Goal: Task Accomplishment & Management: Use online tool/utility

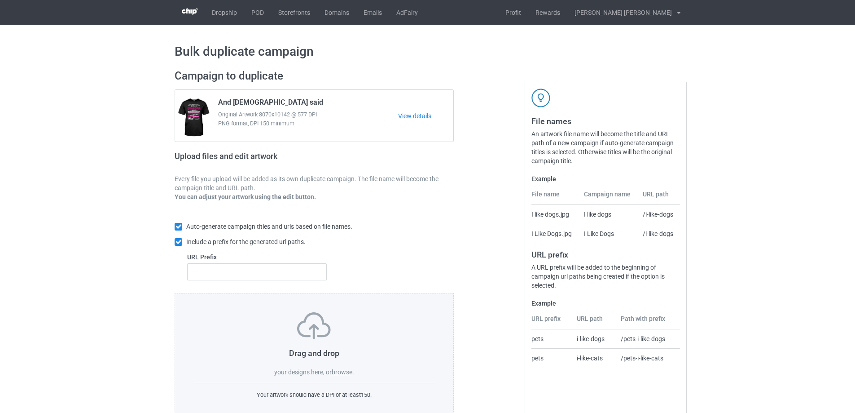
click at [344, 372] on label "browse" at bounding box center [342, 371] width 21 height 7
click at [0, 0] on input "browse" at bounding box center [0, 0] width 0 height 0
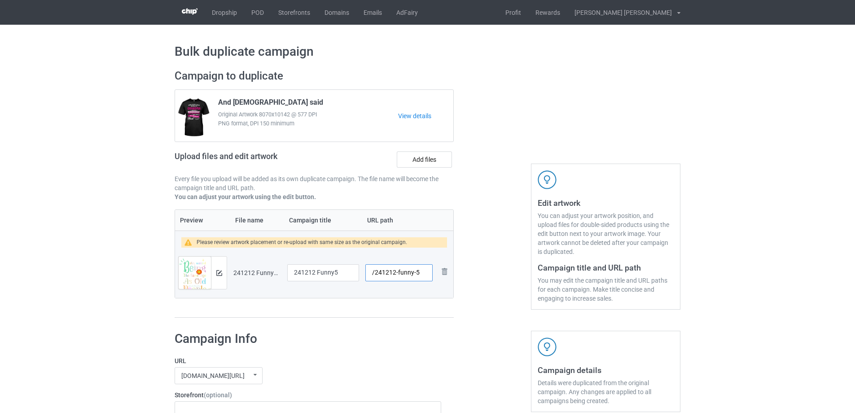
drag, startPoint x: 397, startPoint y: 273, endPoint x: 416, endPoint y: 274, distance: 18.4
click at [416, 274] on input "/241212-funny-5" at bounding box center [399, 272] width 67 height 17
type input "/241212-5"
drag, startPoint x: 341, startPoint y: 274, endPoint x: 265, endPoint y: 276, distance: 76.4
click at [265, 276] on tr "Preview and edit artwork 241212 Funny5.png 241212 Funny5 /241212-5 Remove file" at bounding box center [314, 272] width 278 height 50
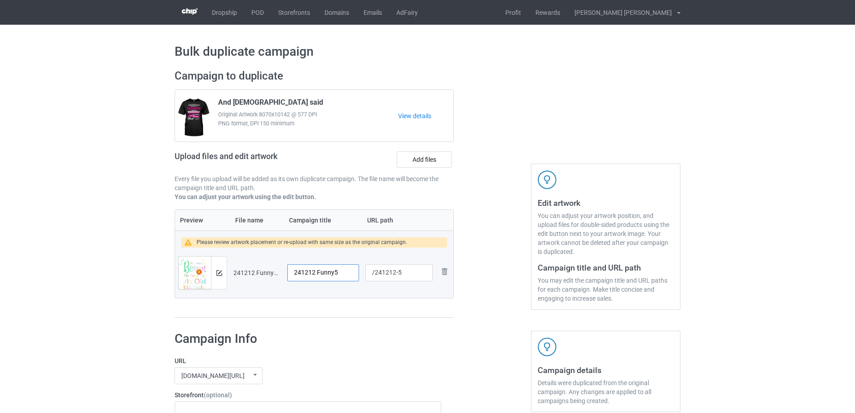
paste input "It’s Weird Being the Same Age as Old People"
type input "It’s Weird Being the Same Age as Old People"
click at [221, 275] on img at bounding box center [219, 273] width 6 height 6
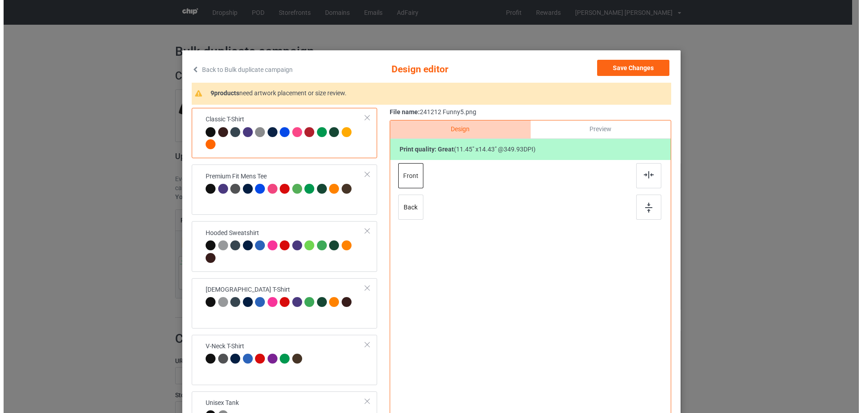
scroll to position [0, 0]
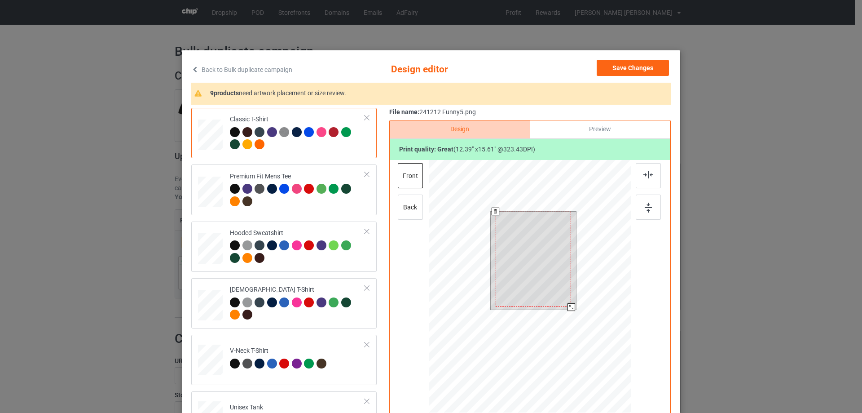
click at [566, 302] on div at bounding box center [534, 259] width 76 height 95
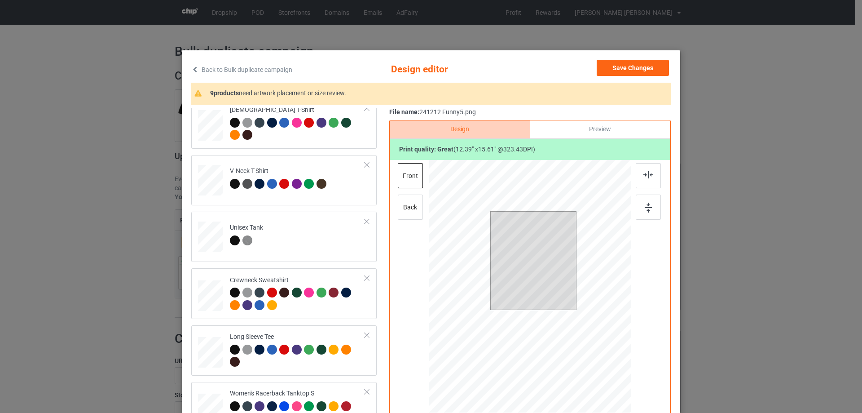
scroll to position [314, 0]
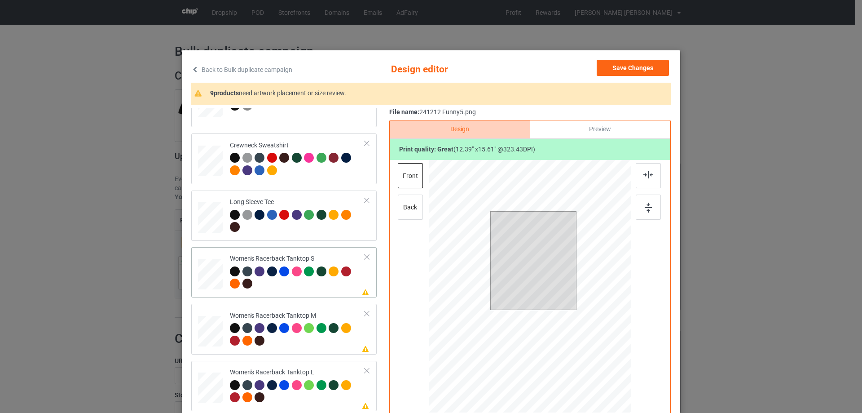
click at [208, 272] on div at bounding box center [210, 274] width 24 height 31
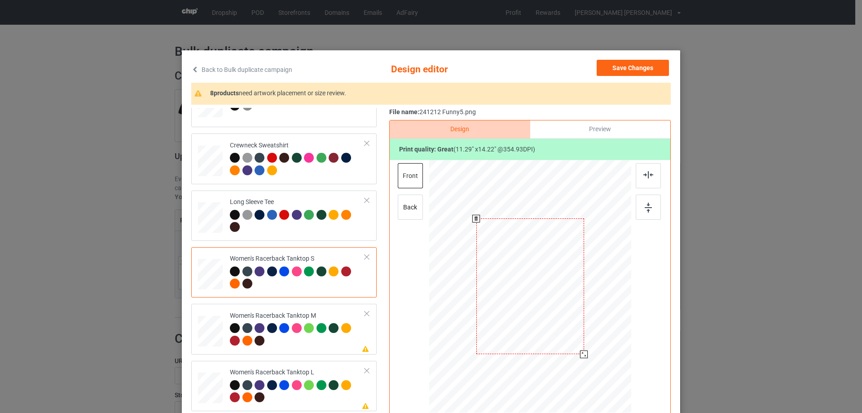
drag, startPoint x: 588, startPoint y: 363, endPoint x: 583, endPoint y: 342, distance: 21.7
click at [587, 351] on div at bounding box center [530, 286] width 197 height 253
drag, startPoint x: 558, startPoint y: 301, endPoint x: 557, endPoint y: 316, distance: 14.4
click at [557, 316] on div at bounding box center [530, 301] width 106 height 134
click at [641, 182] on div at bounding box center [648, 175] width 25 height 25
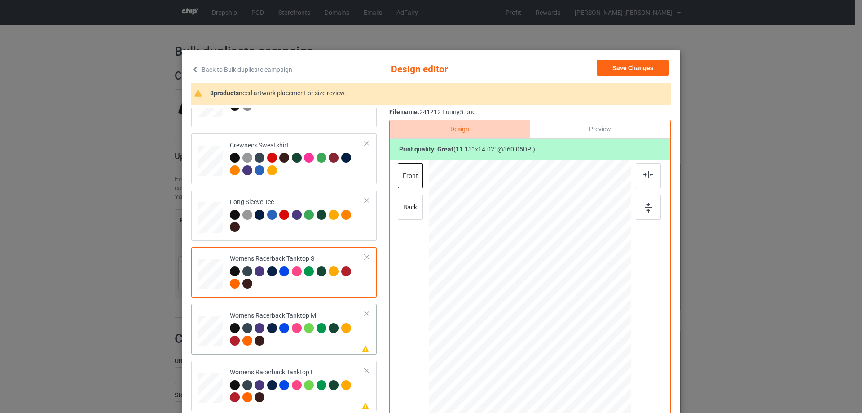
scroll to position [404, 0]
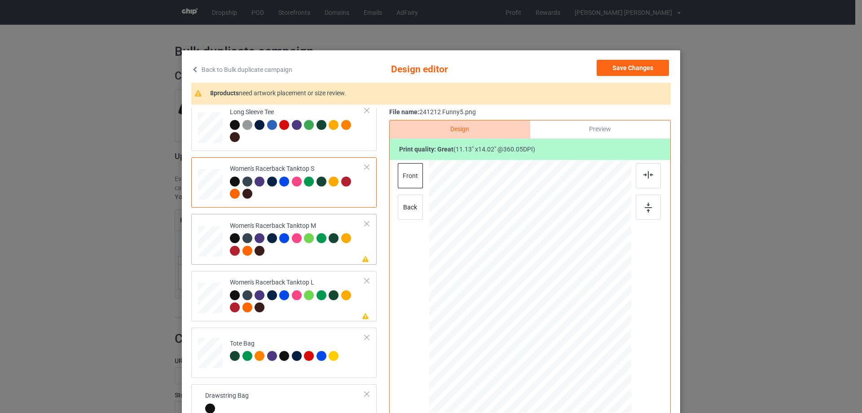
click at [216, 251] on div at bounding box center [210, 241] width 25 height 31
drag, startPoint x: 589, startPoint y: 362, endPoint x: 582, endPoint y: 340, distance: 23.4
click at [582, 340] on div at bounding box center [530, 286] width 202 height 253
click at [541, 306] on div at bounding box center [530, 289] width 95 height 119
click at [644, 176] on img at bounding box center [649, 174] width 10 height 7
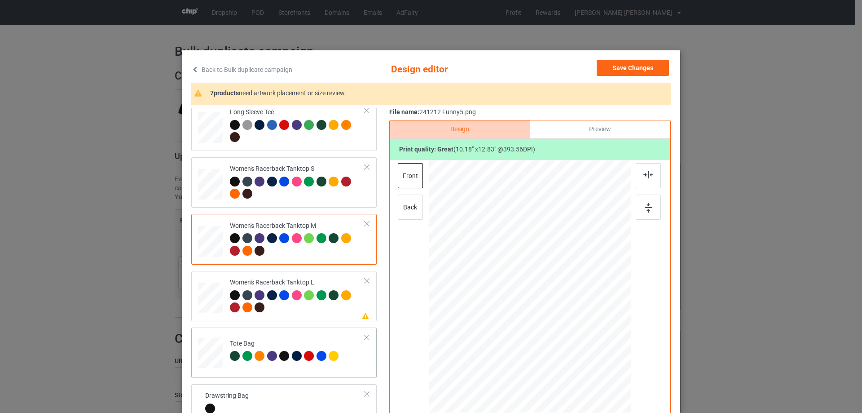
scroll to position [494, 0]
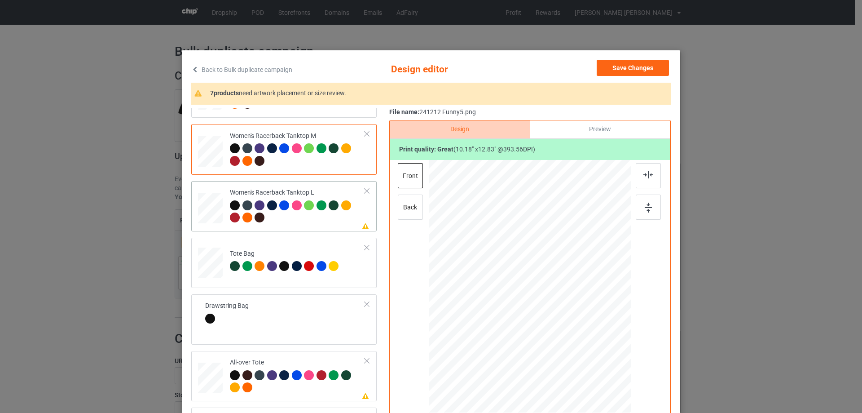
click at [207, 208] on div at bounding box center [210, 209] width 25 height 30
click at [210, 215] on div at bounding box center [210, 209] width 25 height 30
click at [304, 284] on div "Tote Bag" at bounding box center [283, 263] width 185 height 50
click at [282, 221] on div at bounding box center [297, 212] width 135 height 25
click at [274, 250] on div "Tote Bag" at bounding box center [285, 259] width 111 height 21
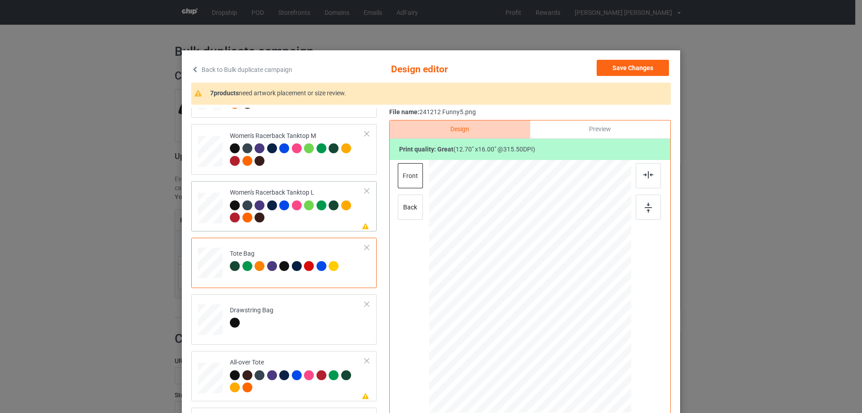
click at [287, 228] on td "Please review artwork placement Women's Racerback Tanktop L" at bounding box center [297, 206] width 145 height 43
click at [579, 134] on div "Preview" at bounding box center [600, 129] width 140 height 18
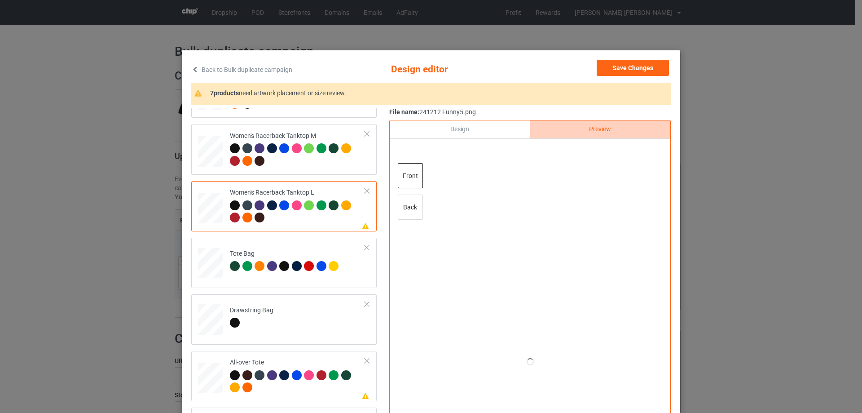
click at [465, 133] on div "Design" at bounding box center [460, 129] width 140 height 18
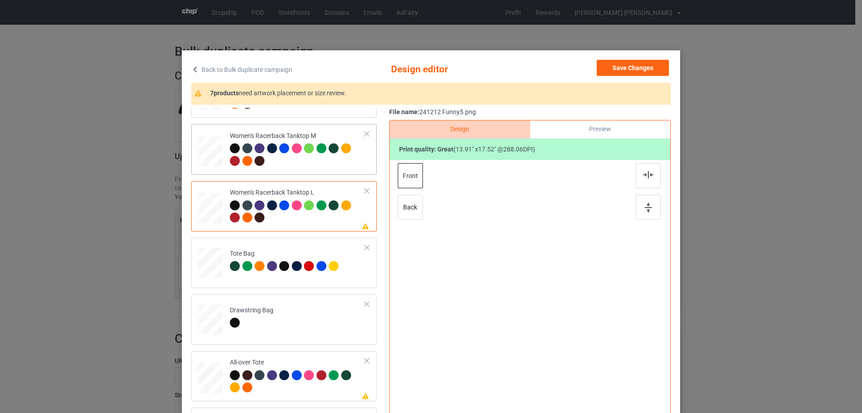
click at [317, 163] on div at bounding box center [297, 155] width 135 height 25
click at [312, 222] on div at bounding box center [297, 212] width 135 height 25
click at [315, 163] on div at bounding box center [297, 155] width 135 height 25
click at [311, 221] on div at bounding box center [297, 212] width 135 height 25
click at [311, 154] on div at bounding box center [310, 149] width 13 height 13
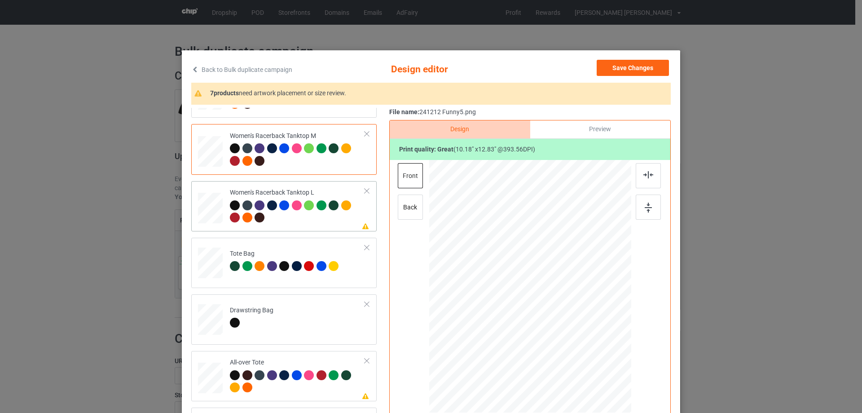
click at [312, 225] on div at bounding box center [297, 212] width 135 height 25
click at [517, 274] on div at bounding box center [531, 277] width 234 height 234
click at [413, 212] on div "back" at bounding box center [410, 206] width 25 height 25
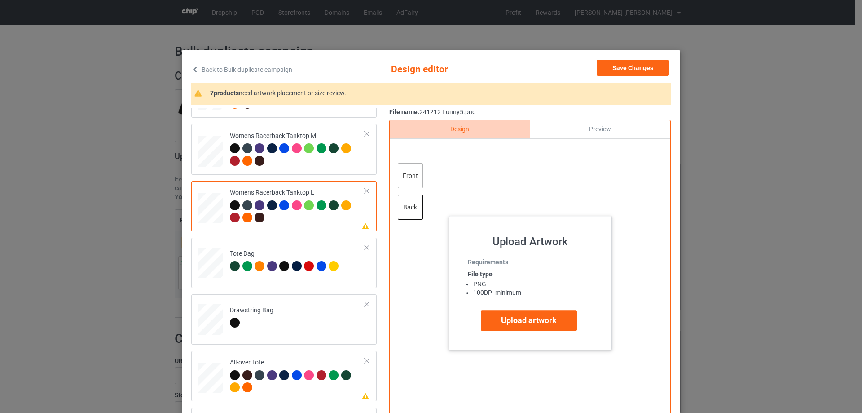
click at [412, 176] on div "front" at bounding box center [410, 175] width 25 height 25
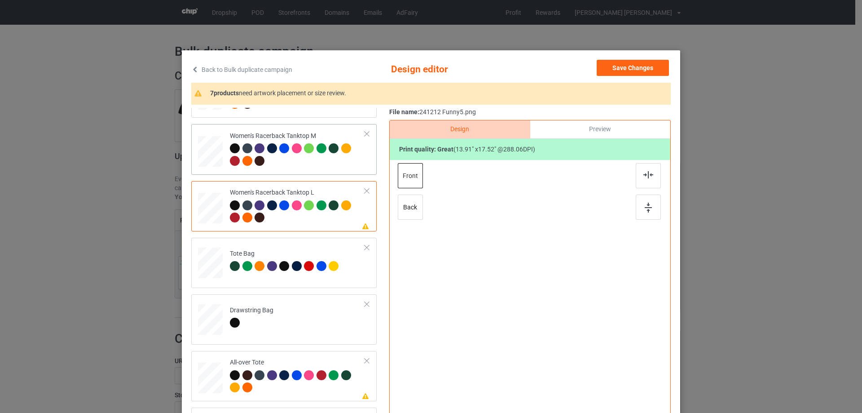
click at [328, 160] on div at bounding box center [297, 155] width 135 height 25
click at [321, 225] on div at bounding box center [297, 212] width 135 height 25
click at [209, 320] on div at bounding box center [210, 319] width 9 height 11
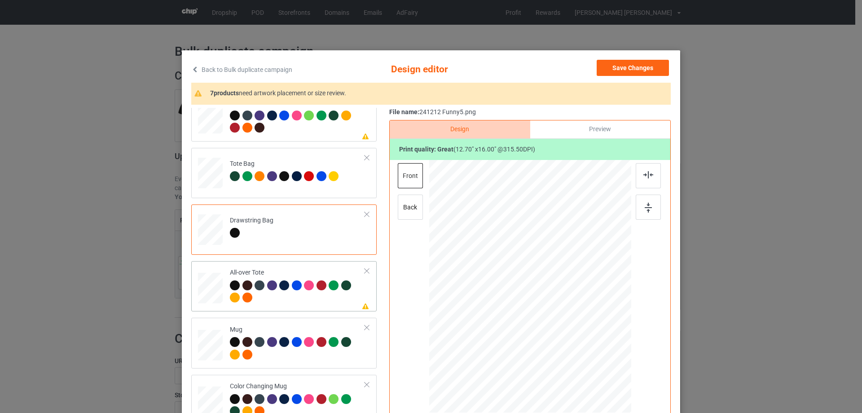
click at [211, 291] on div at bounding box center [210, 288] width 25 height 25
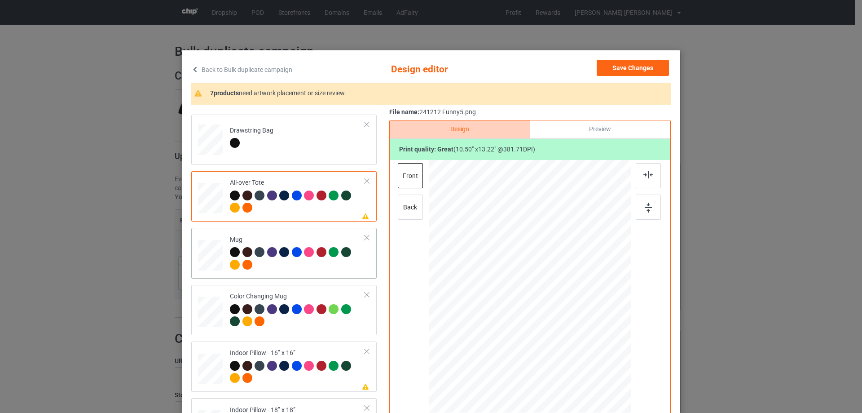
click at [202, 255] on div at bounding box center [210, 255] width 25 height 10
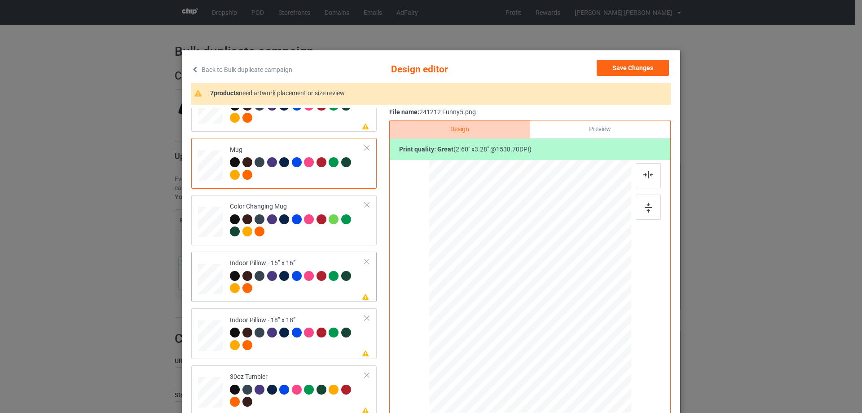
click at [208, 285] on div at bounding box center [210, 278] width 25 height 25
drag, startPoint x: 586, startPoint y: 362, endPoint x: 585, endPoint y: 353, distance: 9.5
click at [585, 353] on div at bounding box center [586, 356] width 8 height 8
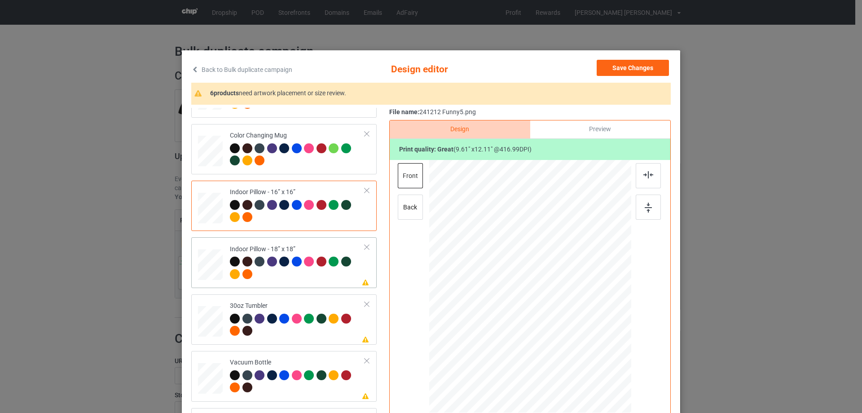
click at [213, 269] on div at bounding box center [210, 264] width 25 height 25
click at [317, 224] on div at bounding box center [297, 212] width 135 height 25
click at [325, 281] on div at bounding box center [297, 268] width 135 height 25
drag, startPoint x: 587, startPoint y: 363, endPoint x: 586, endPoint y: 358, distance: 4.7
click at [586, 358] on div at bounding box center [588, 359] width 8 height 8
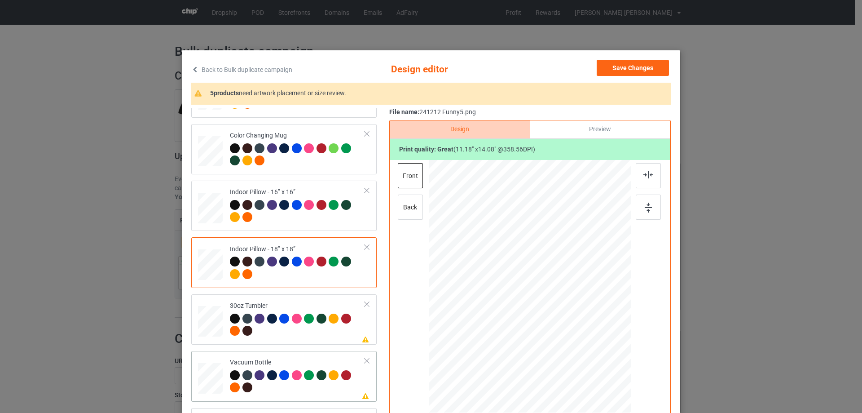
scroll to position [106, 0]
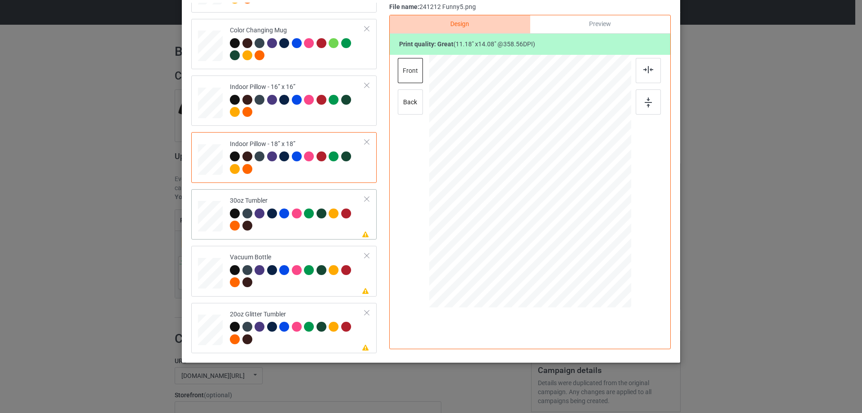
click at [202, 216] on div at bounding box center [210, 216] width 24 height 13
drag, startPoint x: 510, startPoint y: 220, endPoint x: 511, endPoint y: 225, distance: 4.6
click at [512, 225] on div at bounding box center [516, 224] width 8 height 8
click at [216, 274] on div at bounding box center [210, 273] width 24 height 13
drag, startPoint x: 510, startPoint y: 220, endPoint x: 511, endPoint y: 225, distance: 4.7
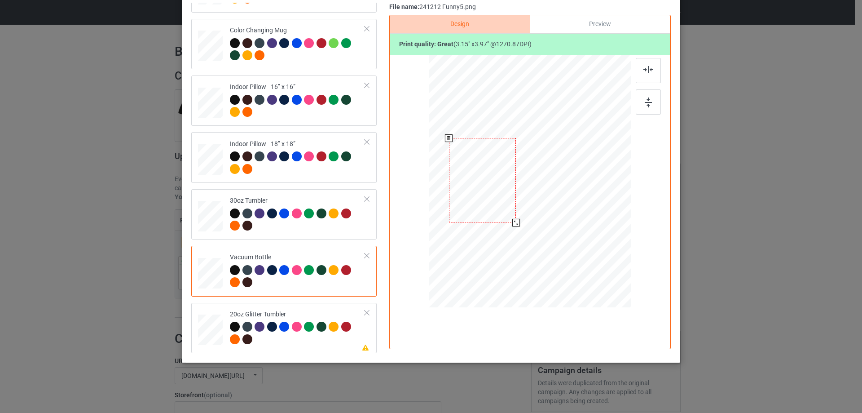
click at [512, 225] on div at bounding box center [516, 223] width 8 height 8
drag, startPoint x: 518, startPoint y: 211, endPoint x: 519, endPoint y: 216, distance: 5.4
click at [520, 216] on div at bounding box center [524, 214] width 8 height 8
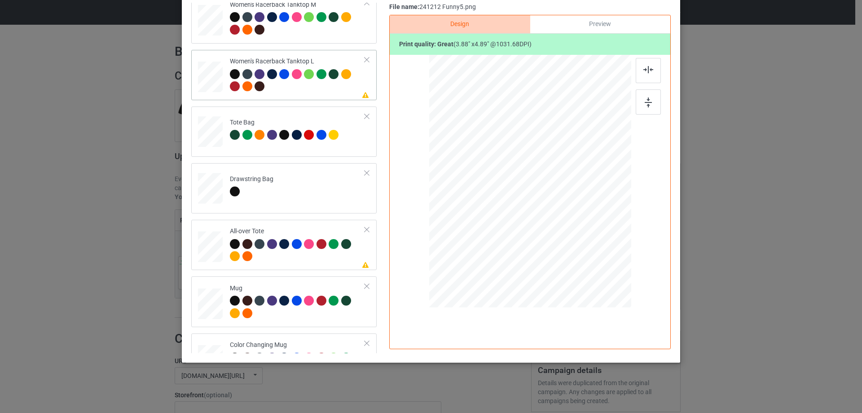
scroll to position [385, 0]
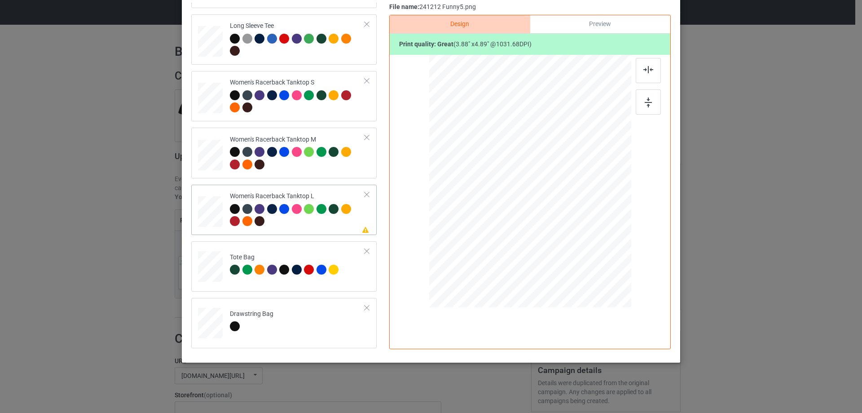
click at [211, 230] on td at bounding box center [211, 209] width 27 height 43
drag, startPoint x: 589, startPoint y: 259, endPoint x: 584, endPoint y: 242, distance: 17.3
click at [584, 242] on div at bounding box center [530, 181] width 202 height 241
click at [551, 212] on div at bounding box center [529, 193] width 102 height 128
click at [646, 71] on img at bounding box center [649, 69] width 10 height 7
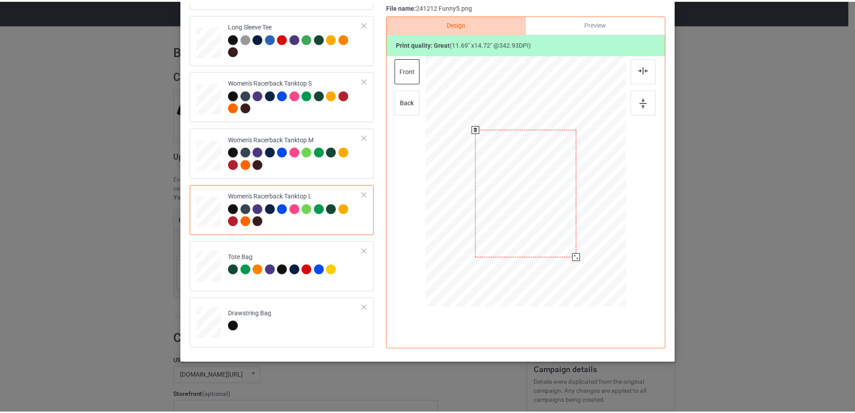
scroll to position [0, 0]
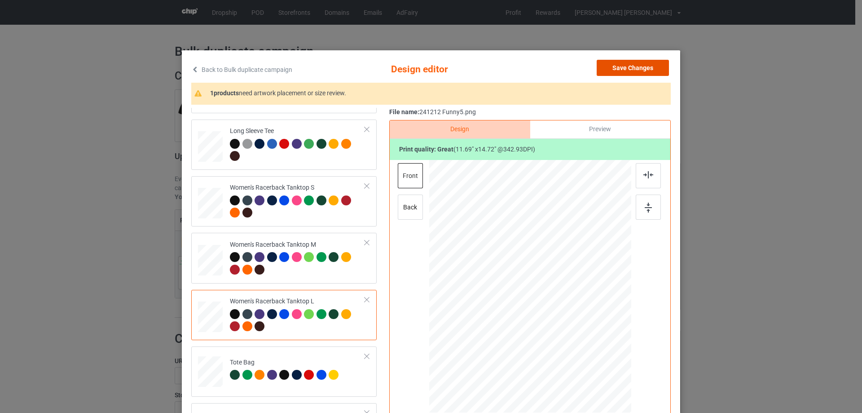
click at [633, 64] on button "Save Changes" at bounding box center [633, 68] width 72 height 16
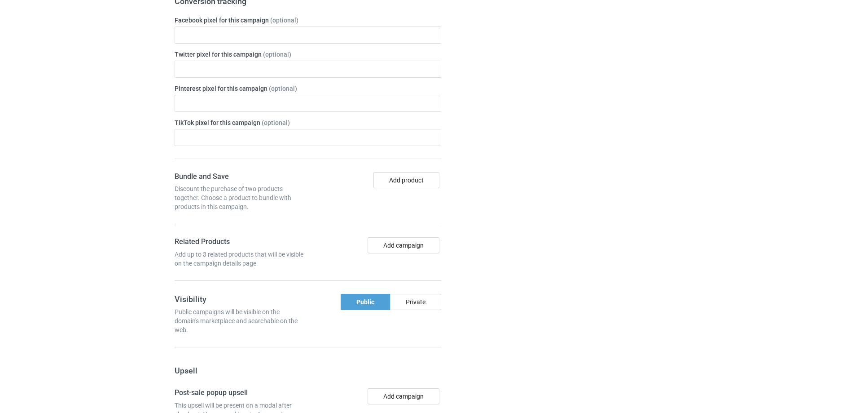
scroll to position [748, 0]
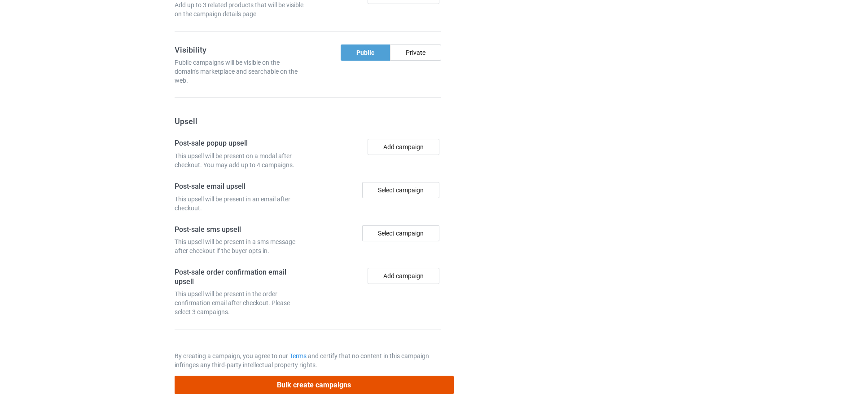
click at [329, 387] on button "Bulk create campaigns" at bounding box center [314, 384] width 279 height 18
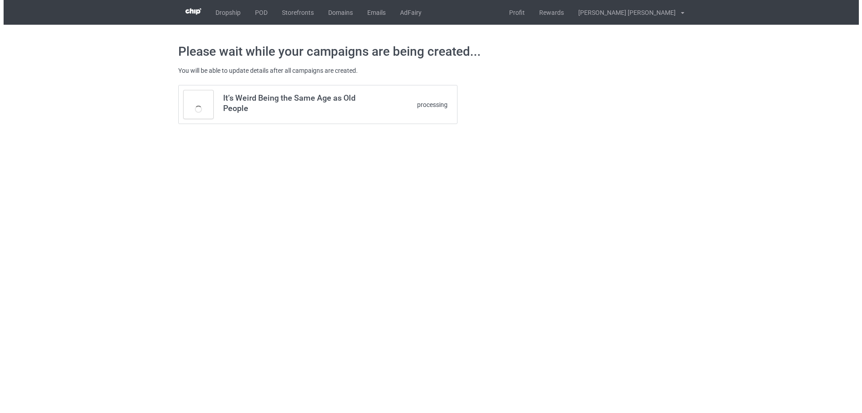
scroll to position [0, 0]
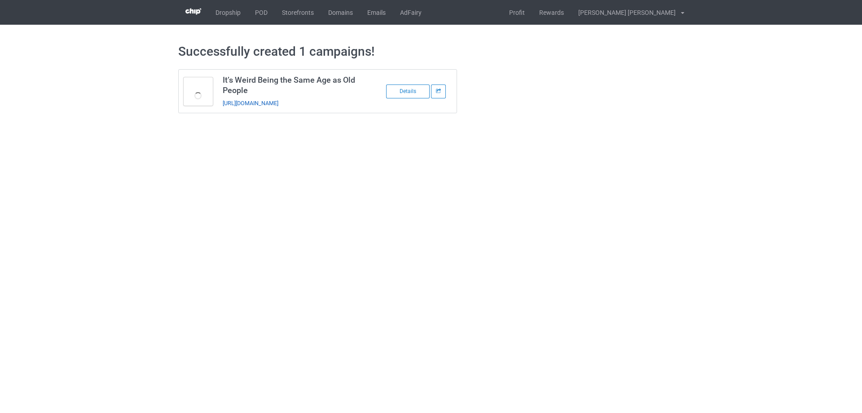
drag, startPoint x: 309, startPoint y: 103, endPoint x: 292, endPoint y: 31, distance: 74.5
